Goal: Information Seeking & Learning: Learn about a topic

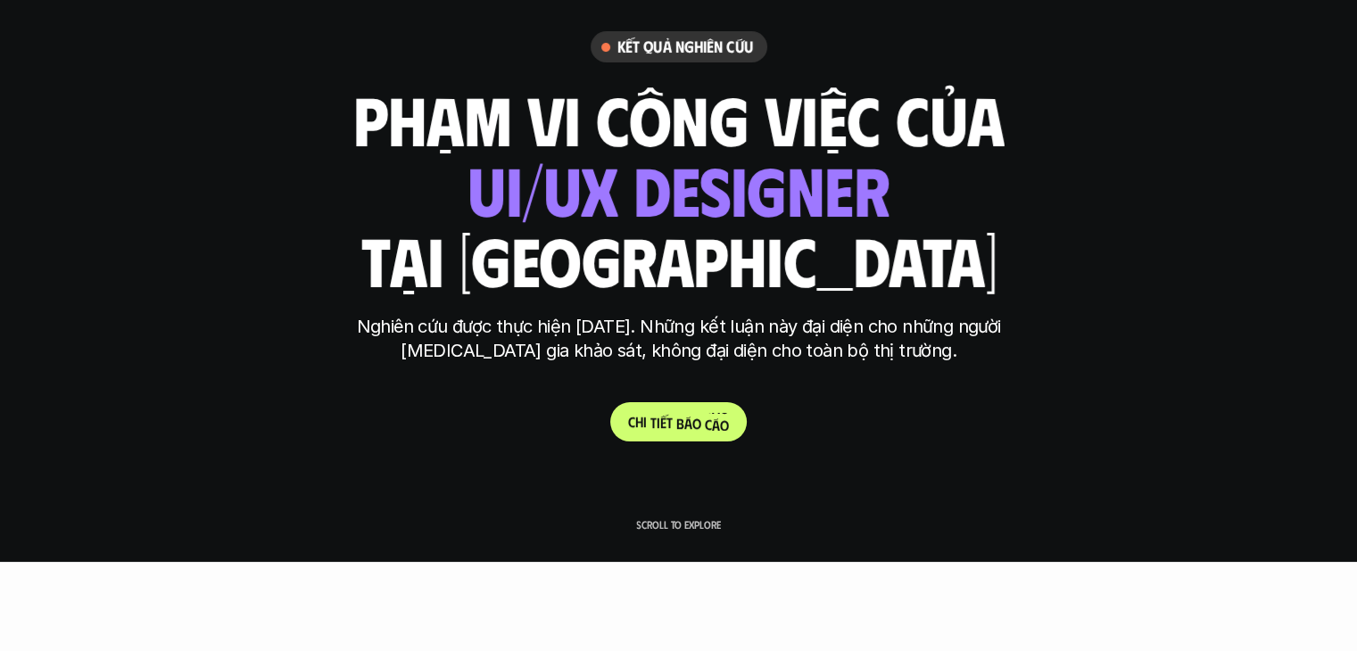
click at [707, 426] on p "C h i t i ế t b á o c á o" at bounding box center [678, 421] width 101 height 17
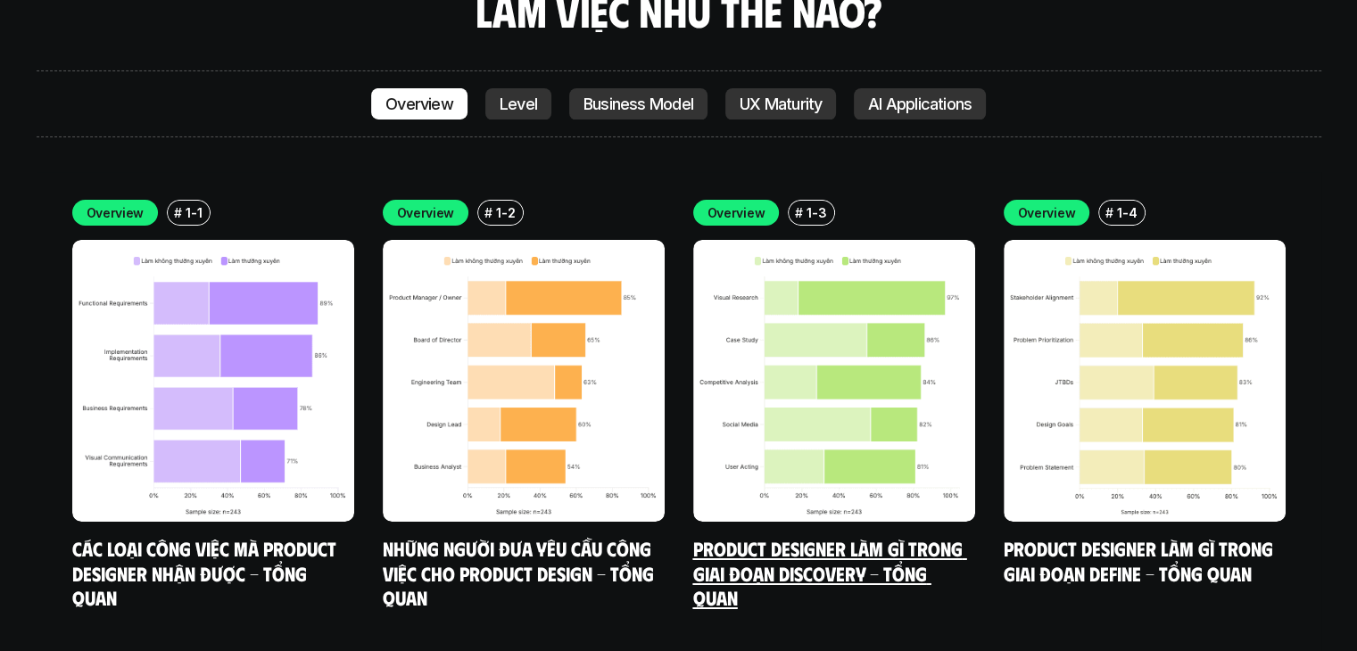
scroll to position [6157, 0]
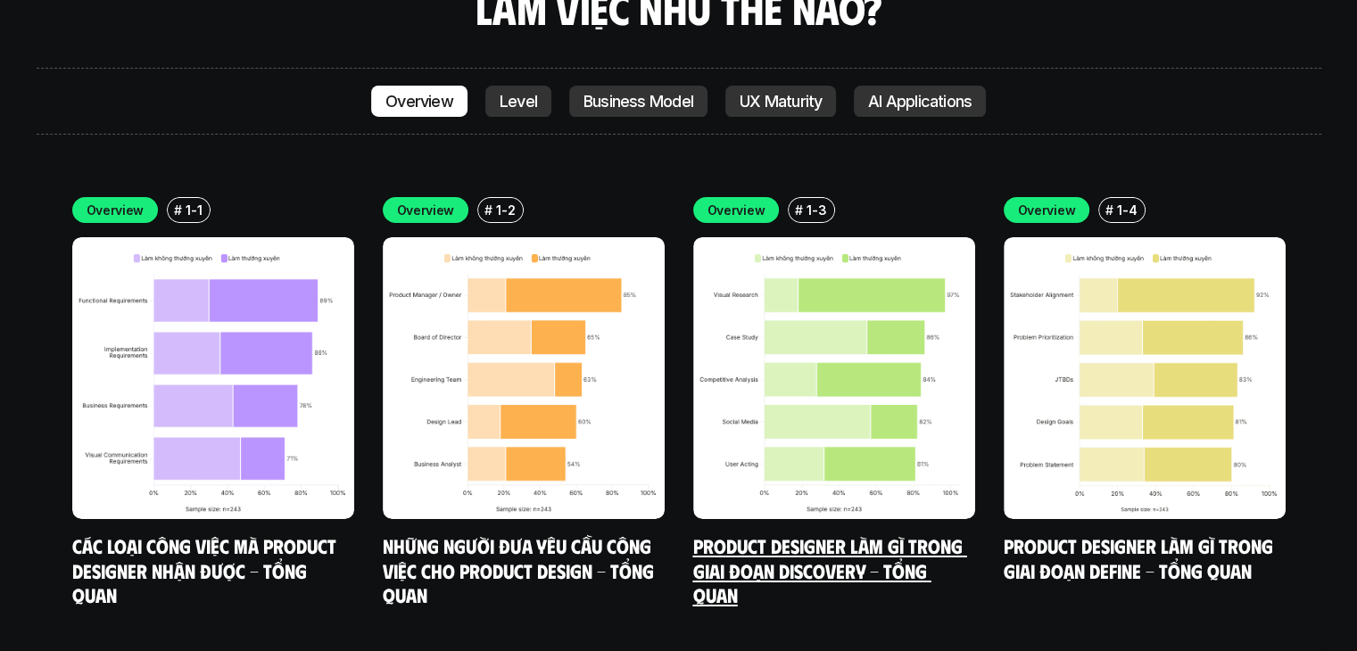
click at [892, 286] on img at bounding box center [834, 378] width 282 height 282
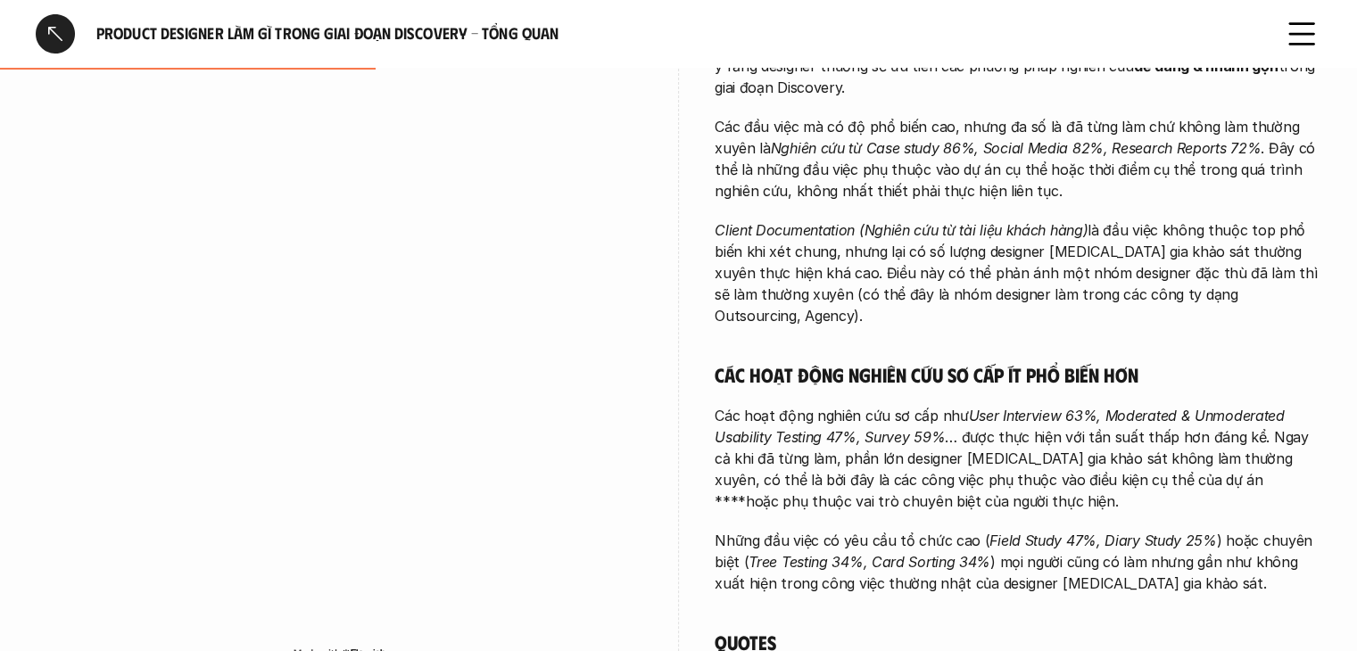
scroll to position [601, 0]
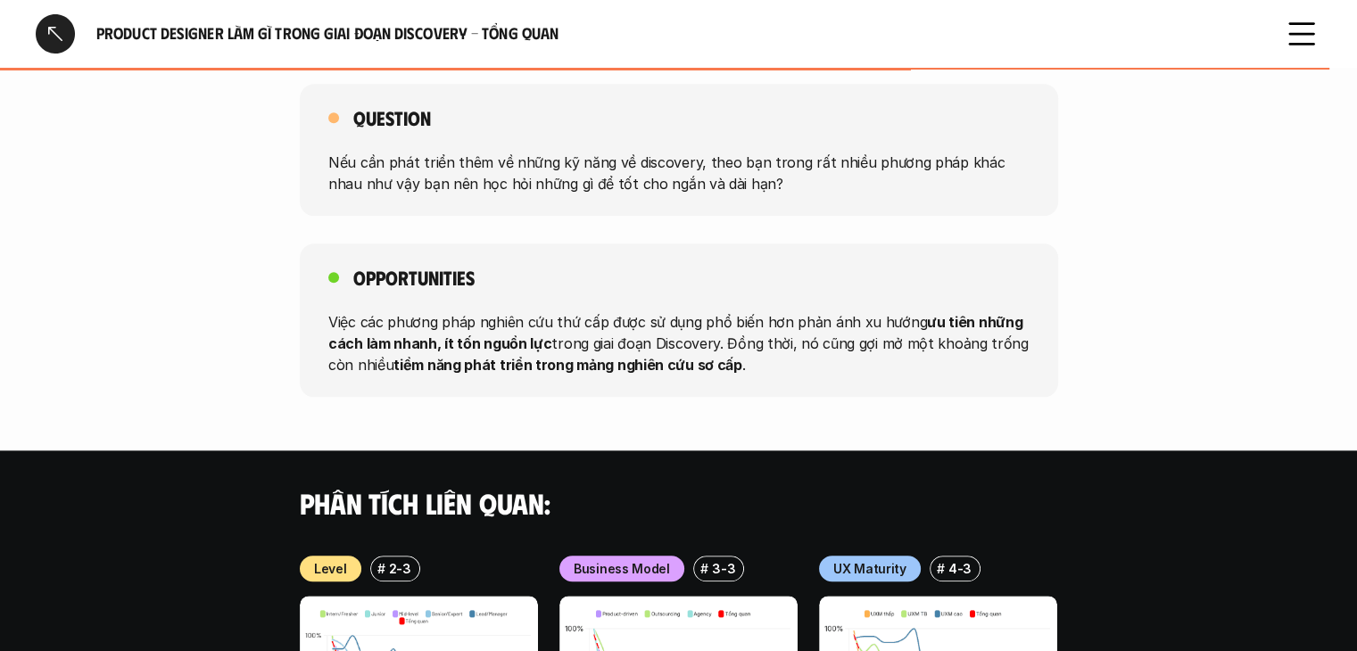
drag, startPoint x: 1135, startPoint y: 272, endPoint x: 1114, endPoint y: 265, distance: 21.7
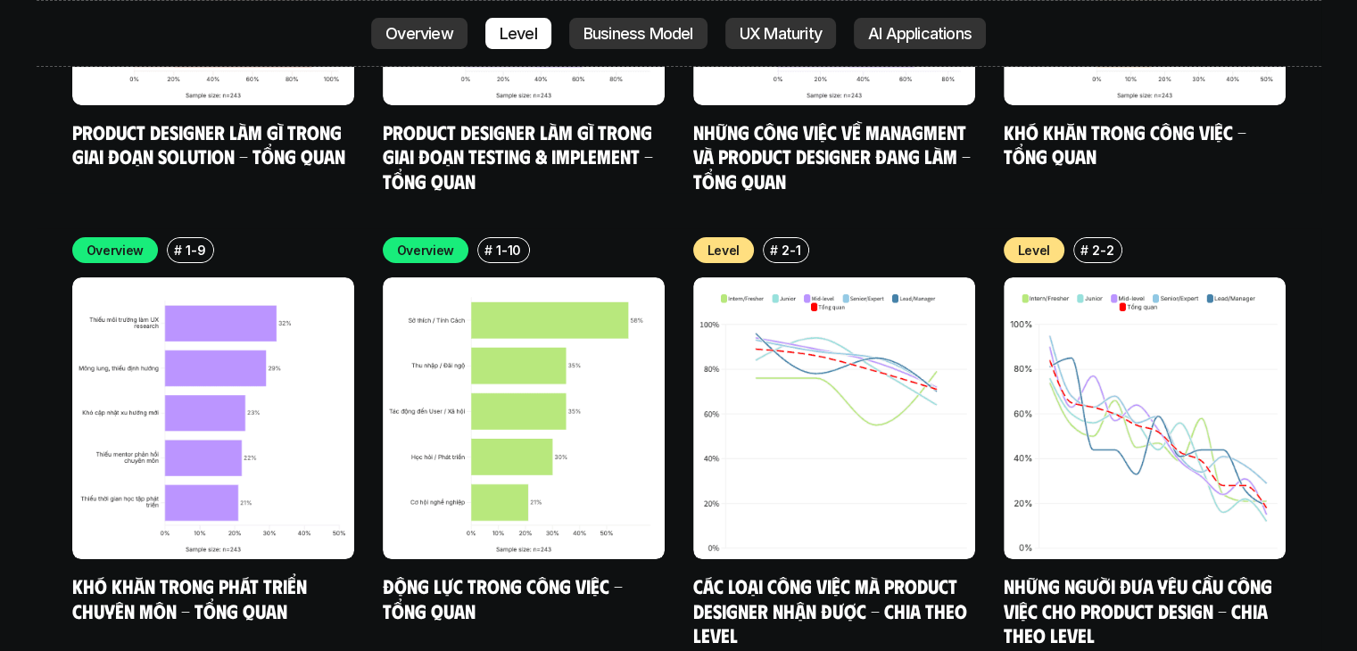
scroll to position [7065, 0]
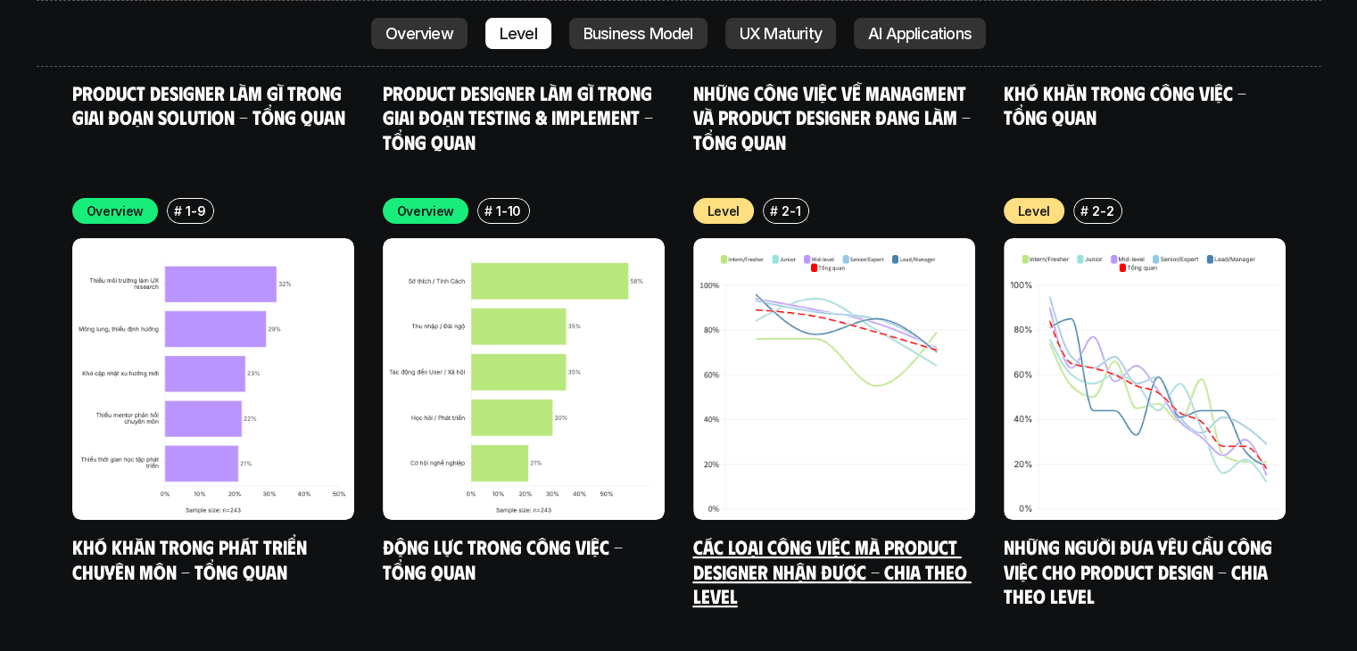
click at [848, 338] on img at bounding box center [834, 379] width 282 height 282
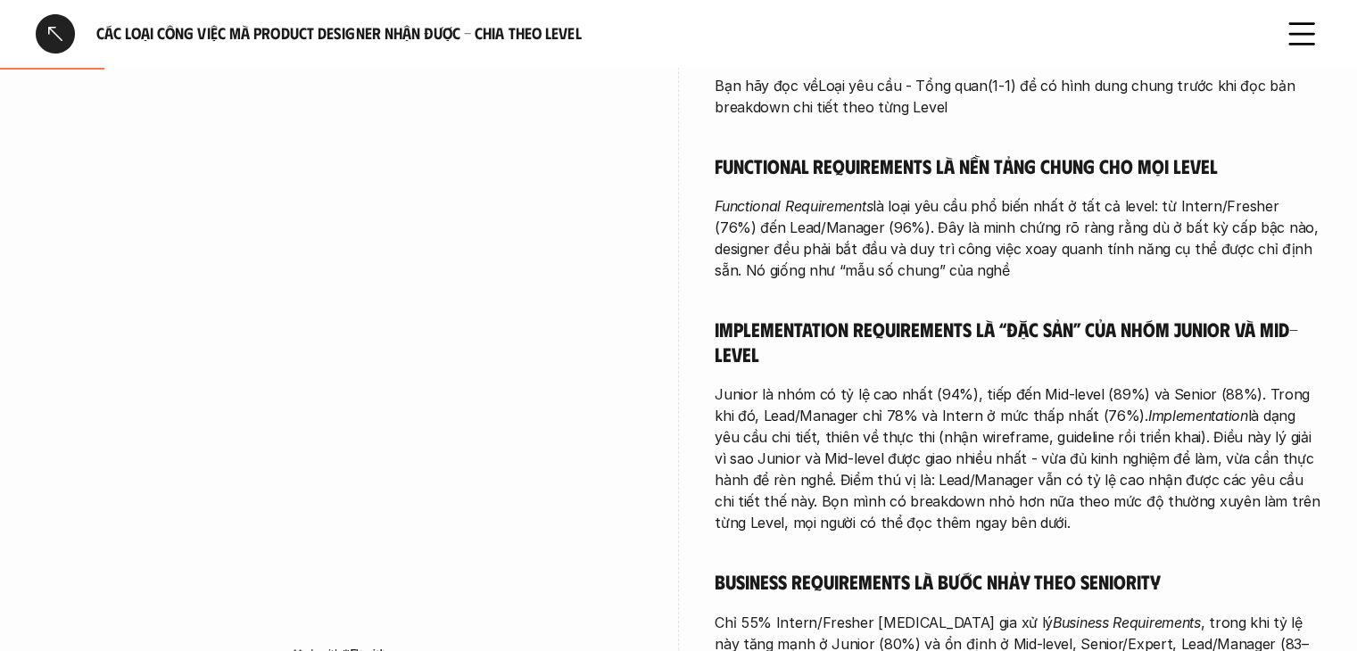
scroll to position [535, 0]
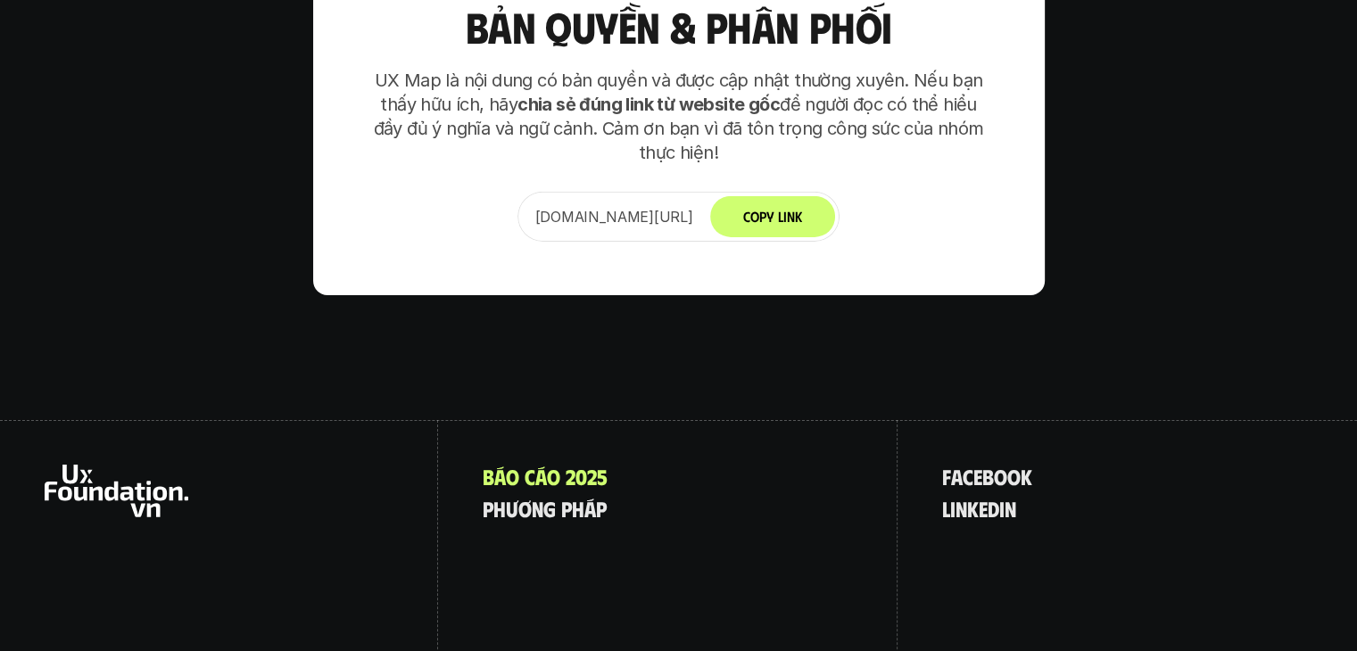
scroll to position [12531, 0]
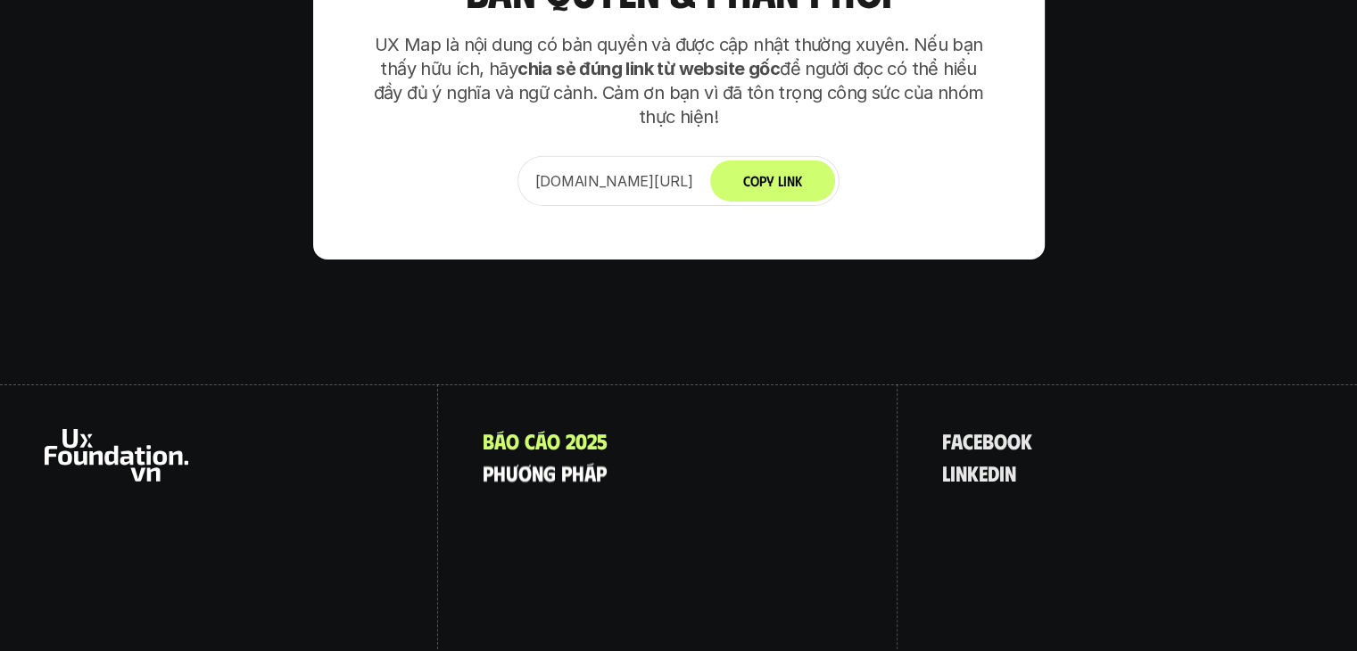
click at [540, 461] on p "p h ư ơ n g p h á p" at bounding box center [545, 472] width 124 height 23
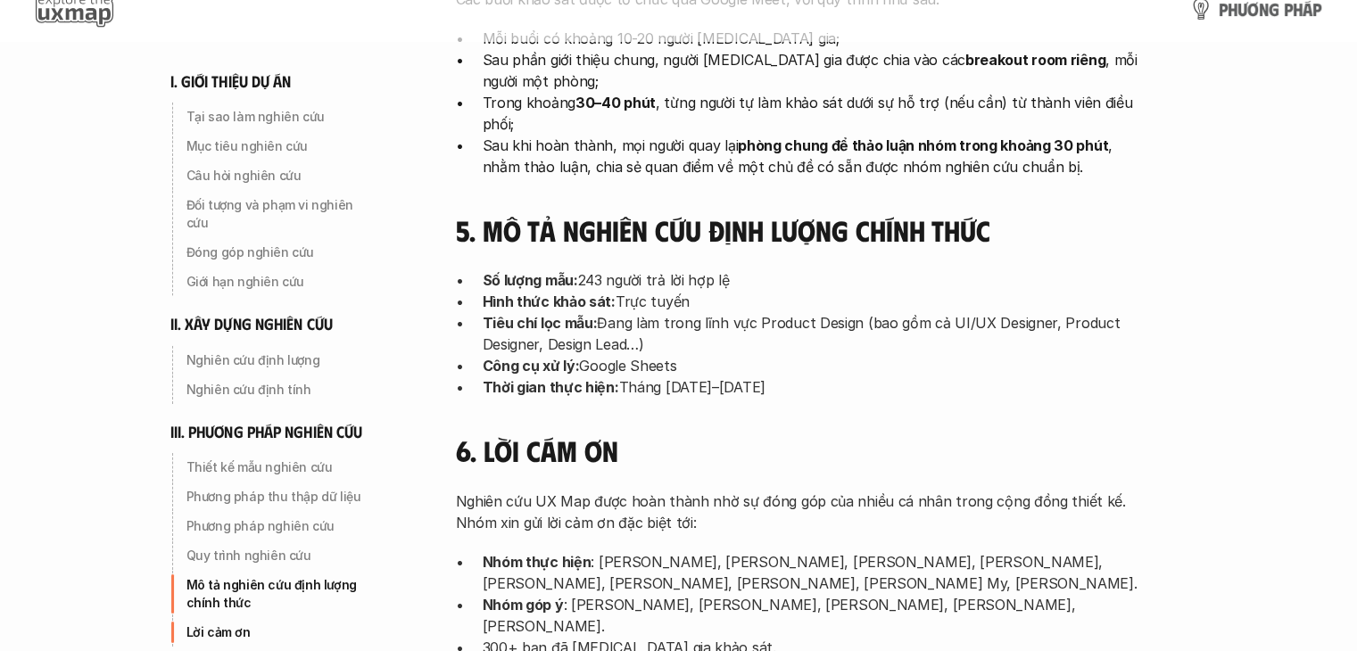
scroll to position [5561, 0]
